Goal: Task Accomplishment & Management: Manage account settings

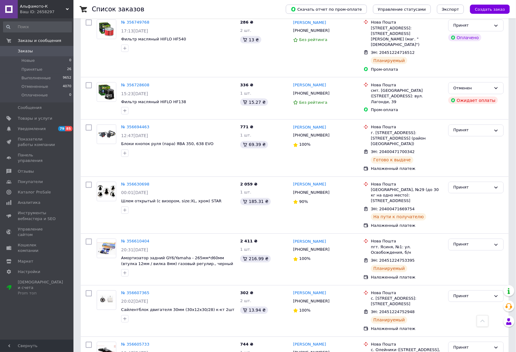
scroll to position [838, 0]
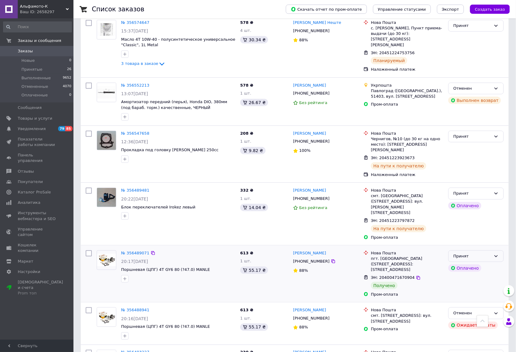
click at [470, 253] on div "Принят" at bounding box center [473, 256] width 38 height 6
click at [464, 263] on li "Выполнен" at bounding box center [476, 268] width 55 height 11
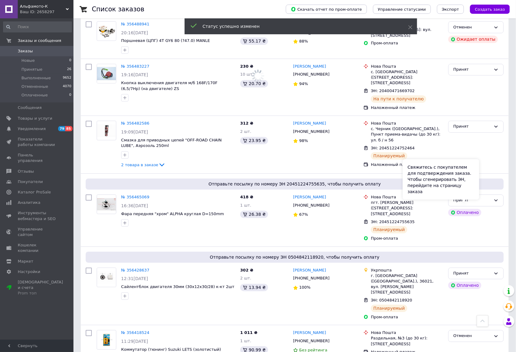
scroll to position [1287, 0]
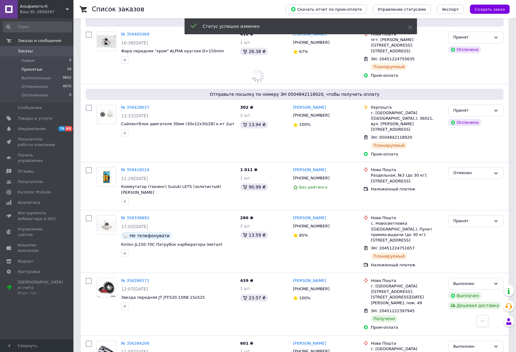
click at [31, 68] on span "Принятые" at bounding box center [31, 70] width 21 height 6
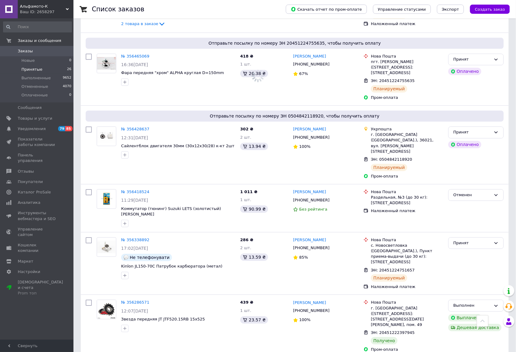
click at [31, 68] on span "Принятые" at bounding box center [31, 70] width 21 height 6
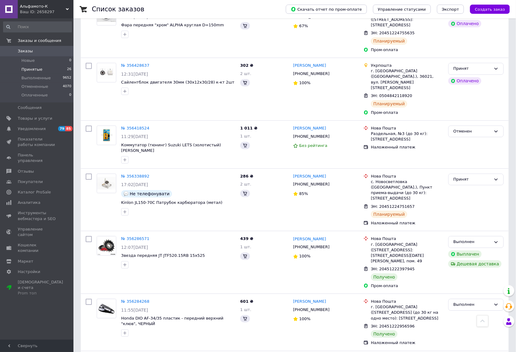
scroll to position [1261, 0]
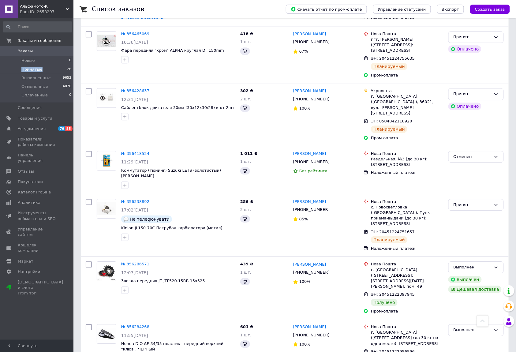
click at [31, 68] on span "Принятые" at bounding box center [31, 70] width 21 height 6
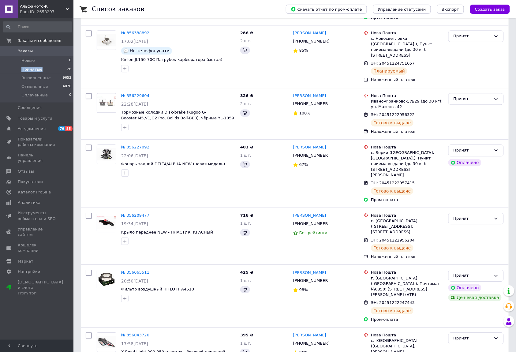
scroll to position [0, 0]
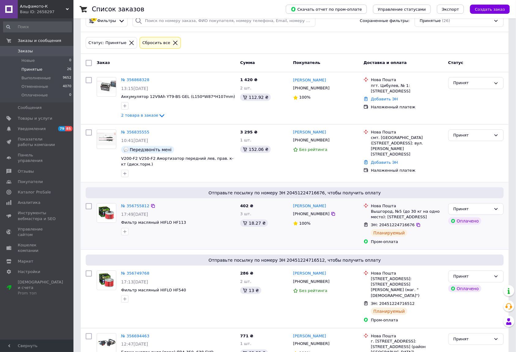
scroll to position [210, 0]
